Goal: Information Seeking & Learning: Learn about a topic

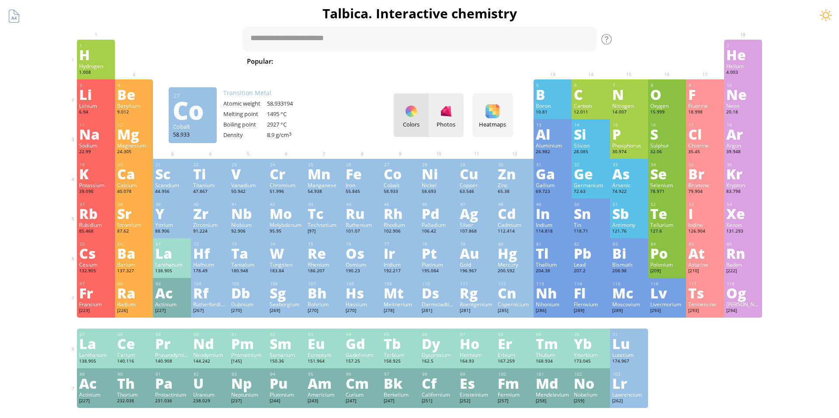
click at [446, 117] on div at bounding box center [446, 111] width 14 height 14
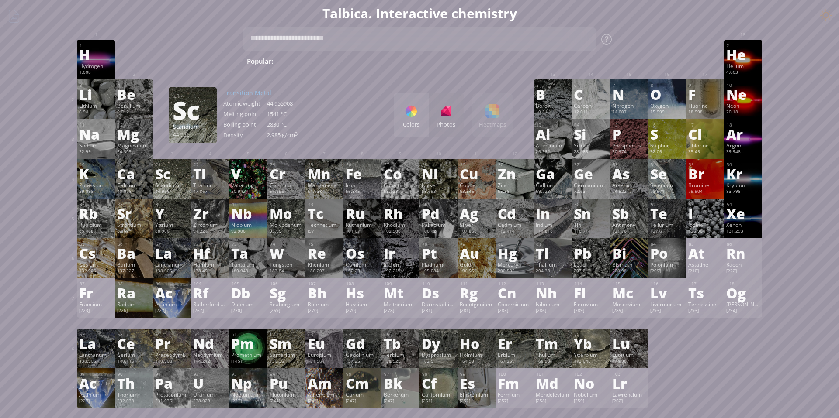
click at [166, 182] on div "Scandium" at bounding box center [172, 185] width 34 height 7
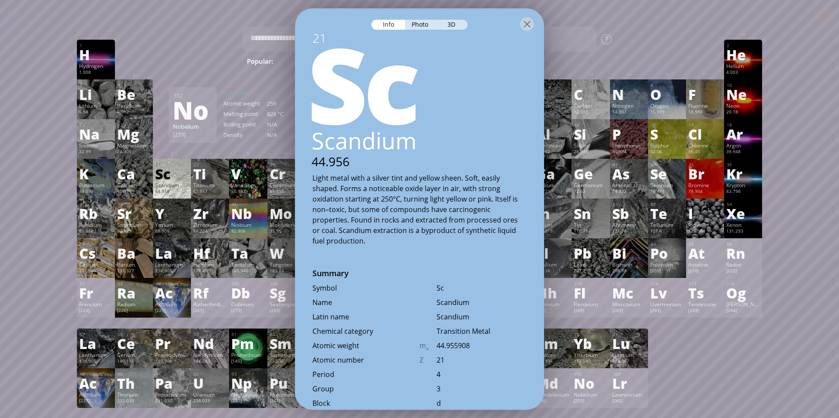
click at [185, 40] on div at bounding box center [172, 46] width 38 height 13
click at [528, 22] on div at bounding box center [527, 24] width 14 height 14
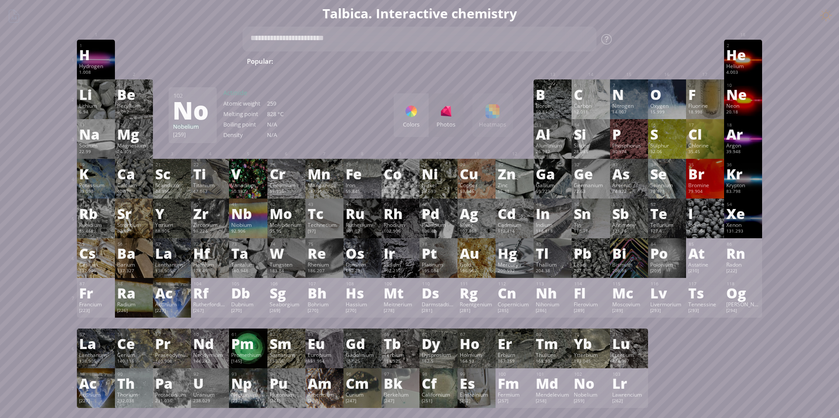
click at [501, 116] on div "Colors Photos Heatmaps Heatmaps Normal mode Melting point Boiling point Density…" at bounding box center [453, 115] width 119 height 44
click at [492, 118] on div "Colors Photos Heatmaps Heatmaps Normal mode Melting point Boiling point Density…" at bounding box center [453, 115] width 119 height 44
click at [419, 117] on div "Colors" at bounding box center [411, 115] width 35 height 44
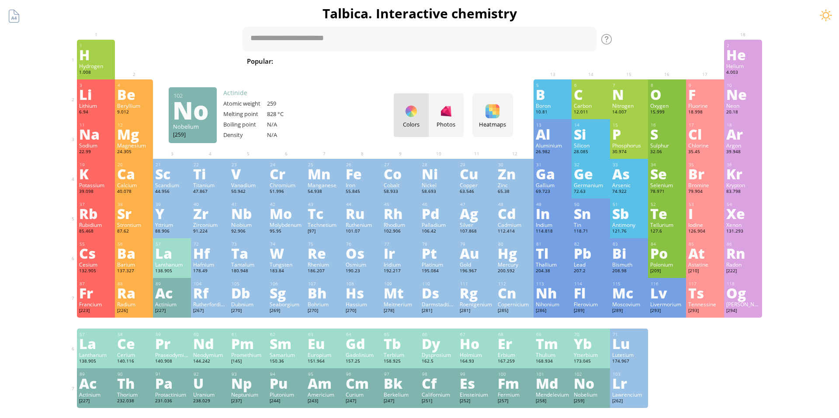
click at [318, 40] on div "tab" at bounding box center [322, 38] width 26 height 13
type textarea "******"
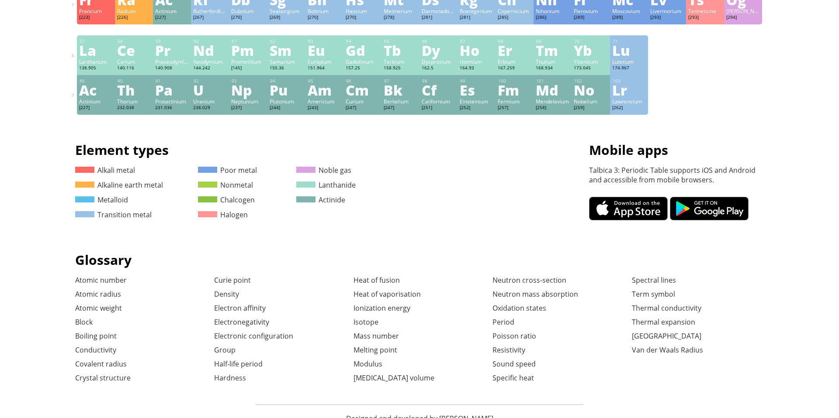
scroll to position [333, 0]
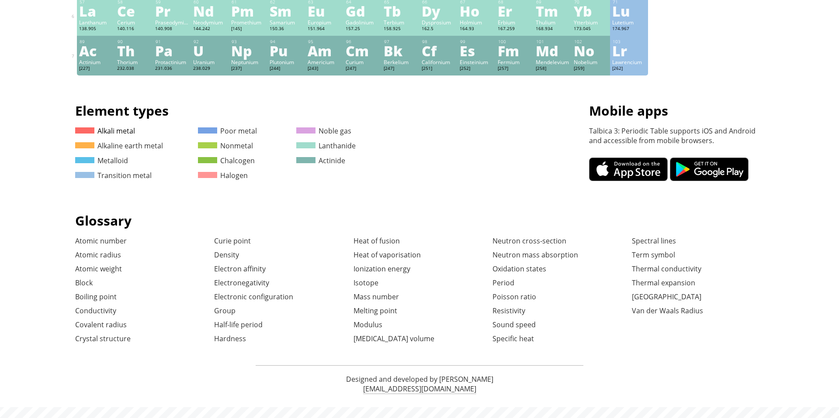
click at [116, 131] on link "Alkali metal" at bounding box center [105, 131] width 60 height 10
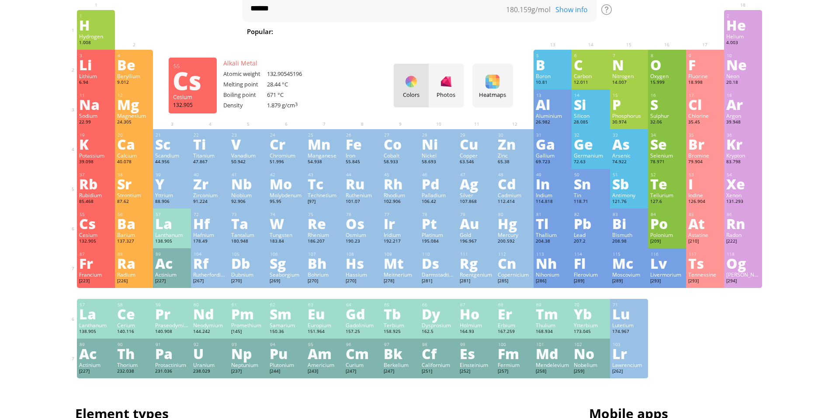
scroll to position [0, 0]
